Goal: Check status: Check status

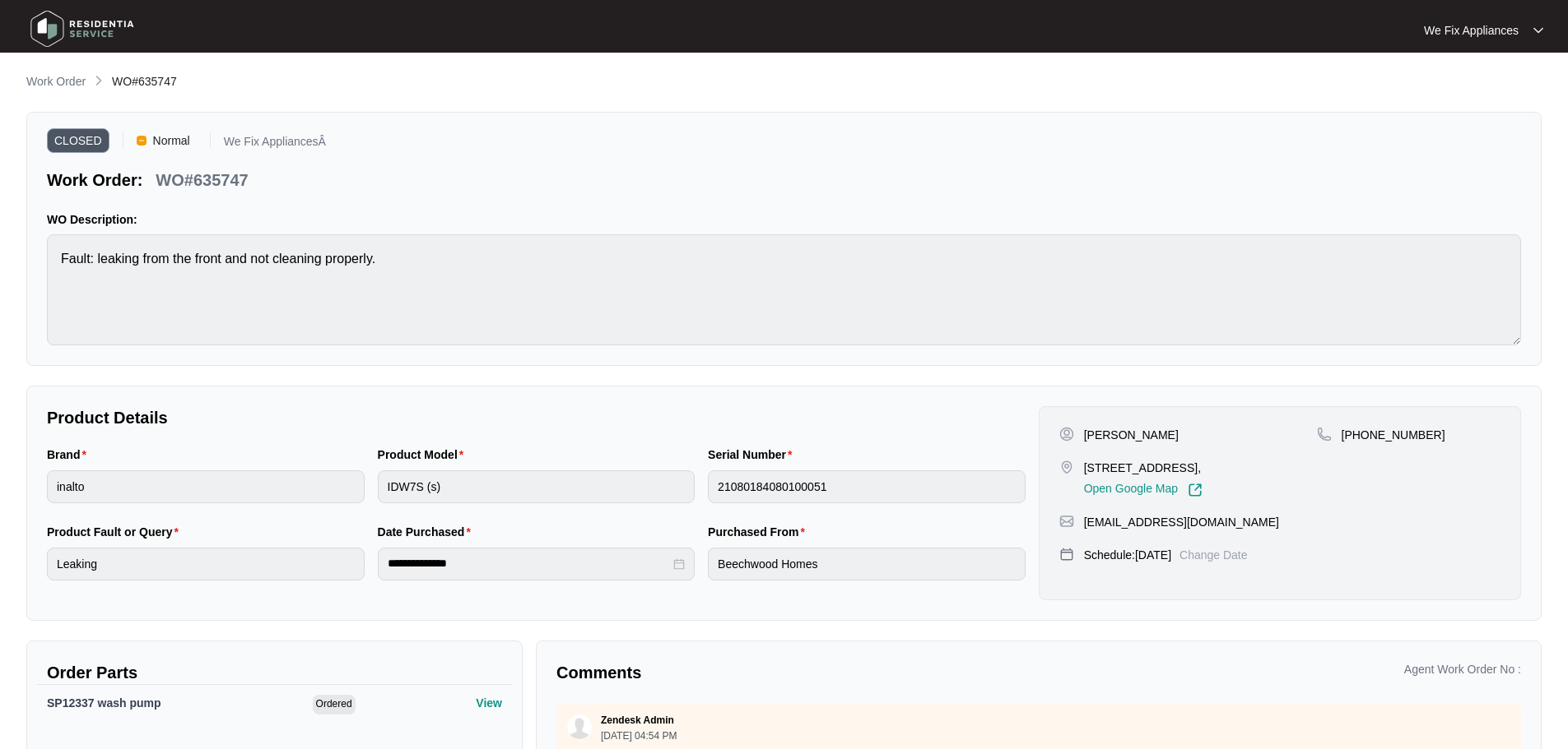
click at [47, 32] on img at bounding box center [82, 28] width 115 height 49
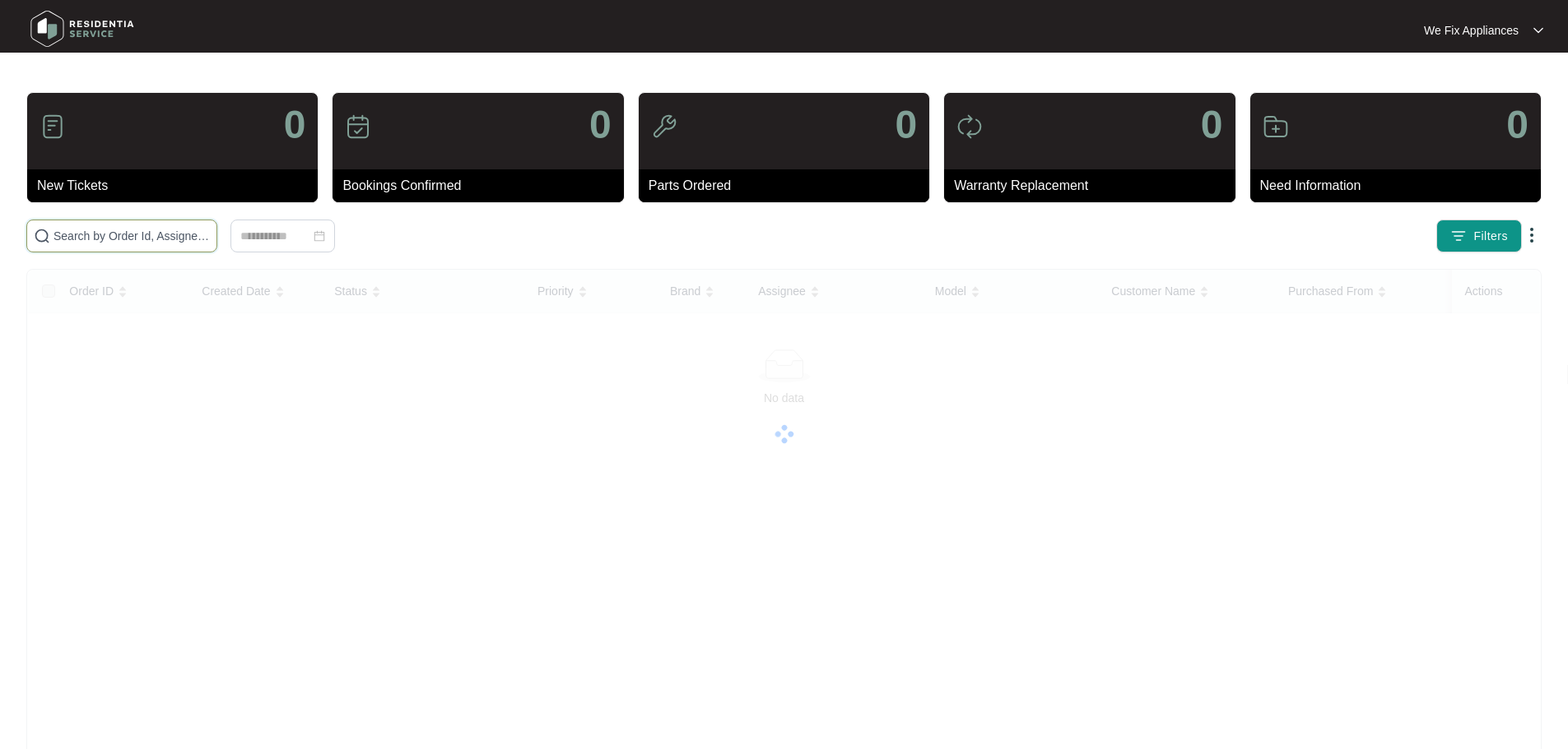
click at [147, 236] on input "text" at bounding box center [131, 236] width 156 height 18
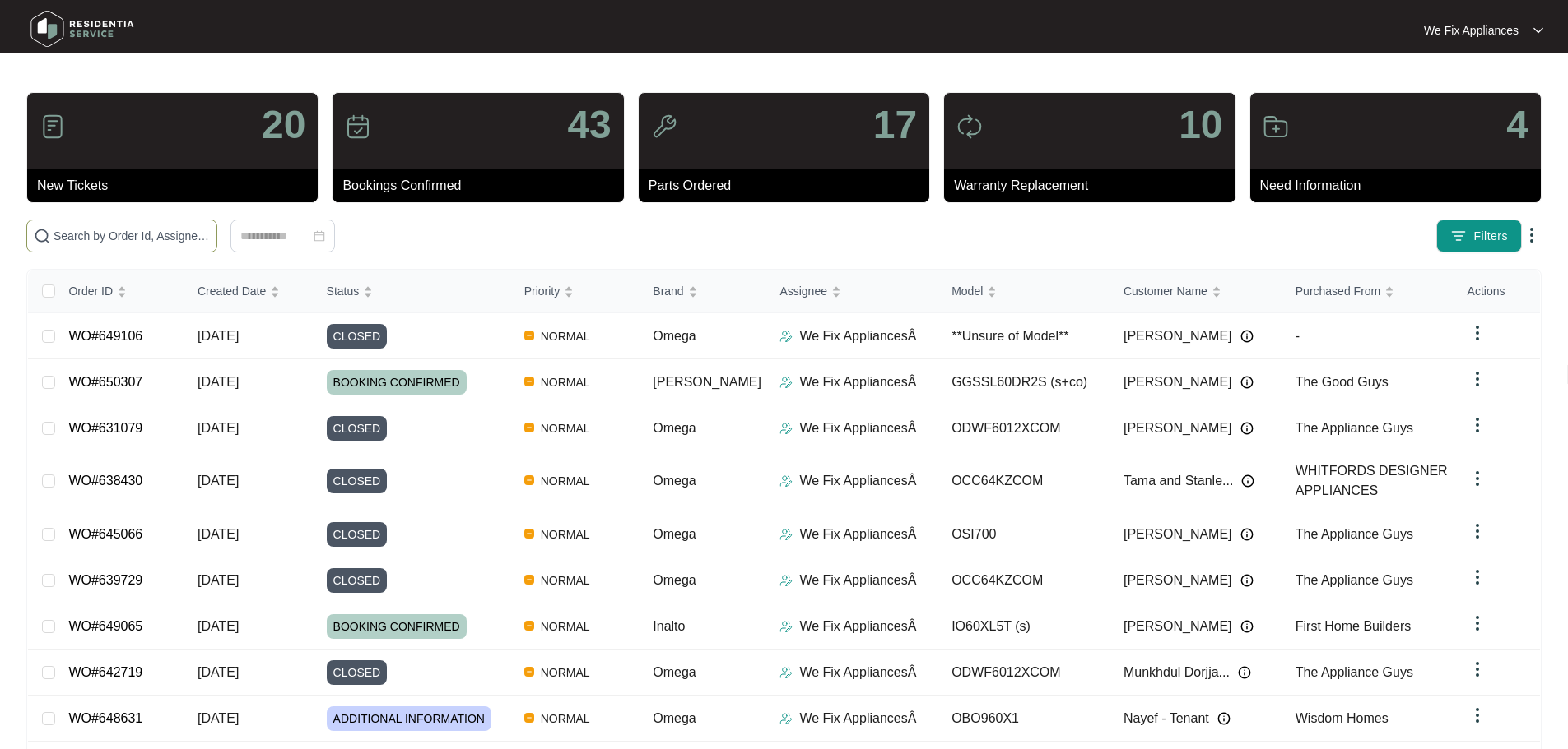
paste input "637504"
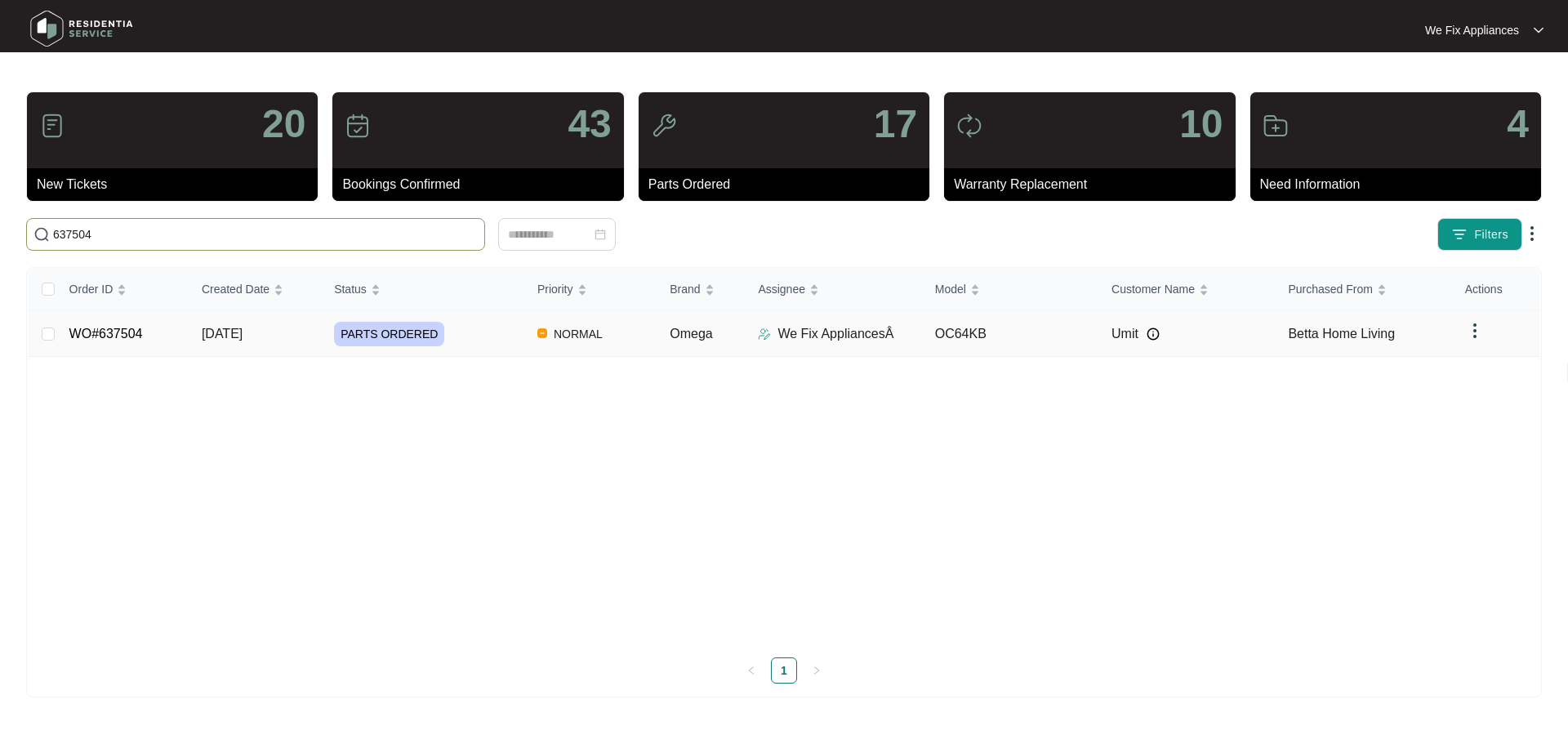
type input "637504"
click at [400, 335] on span "PARTS ORDERED" at bounding box center [389, 335] width 110 height 25
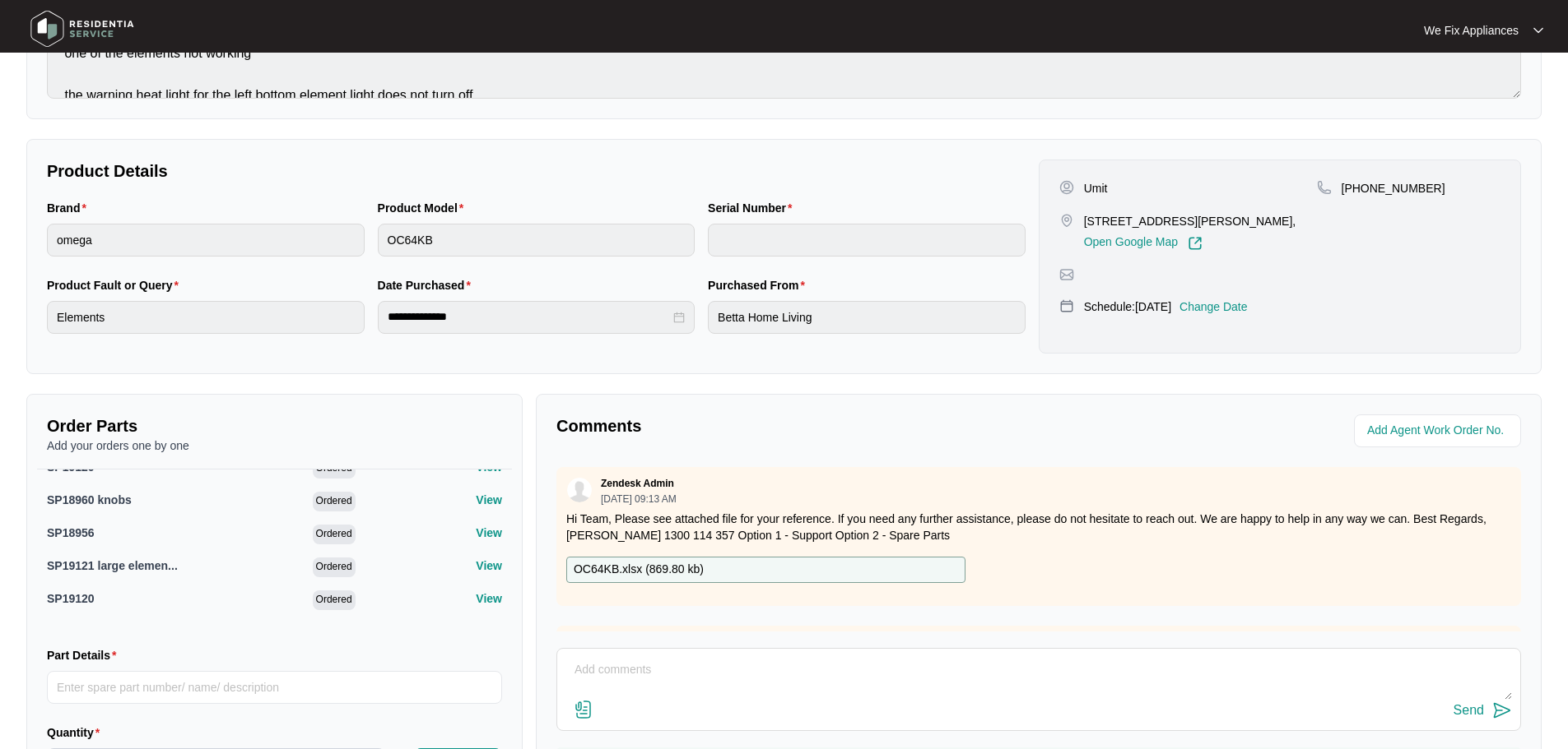
scroll to position [33, 0]
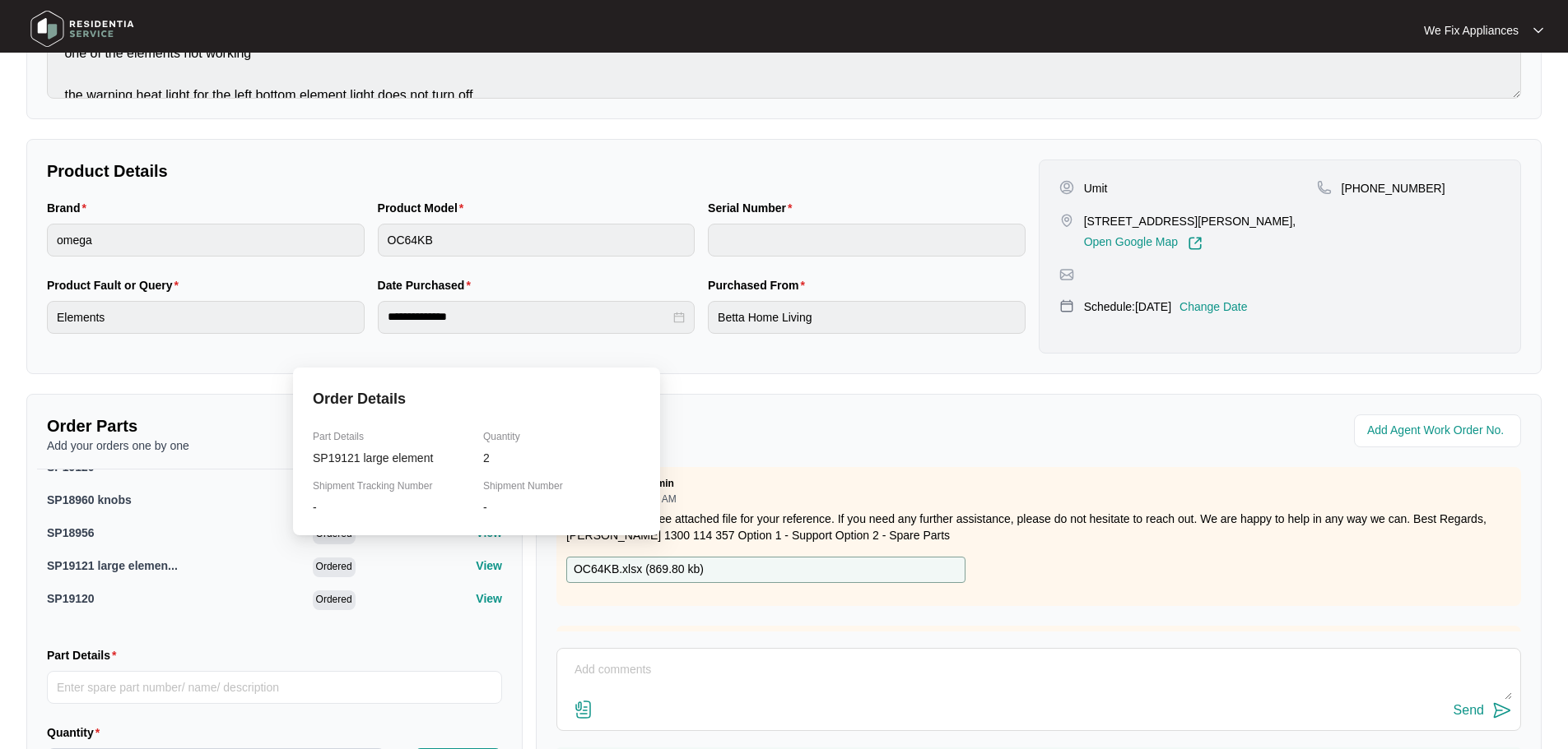
click at [480, 558] on p "View" at bounding box center [489, 566] width 26 height 16
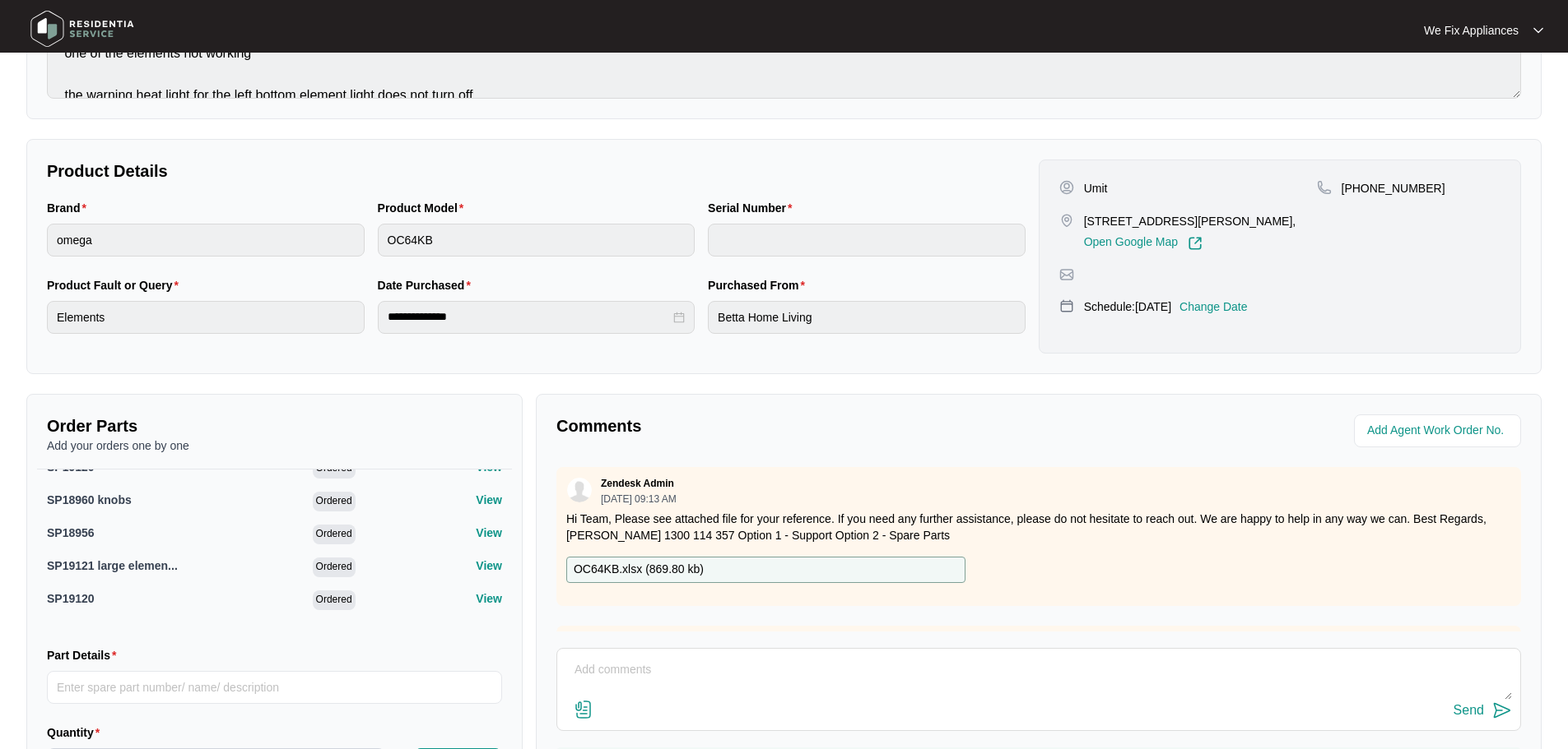
click at [1026, 406] on div "Comments Zendesk Admin [DATE] 09:13 AM Hi Team, Please see attached file for yo…" at bounding box center [1038, 605] width 1005 height 424
